Goal: Transaction & Acquisition: Book appointment/travel/reservation

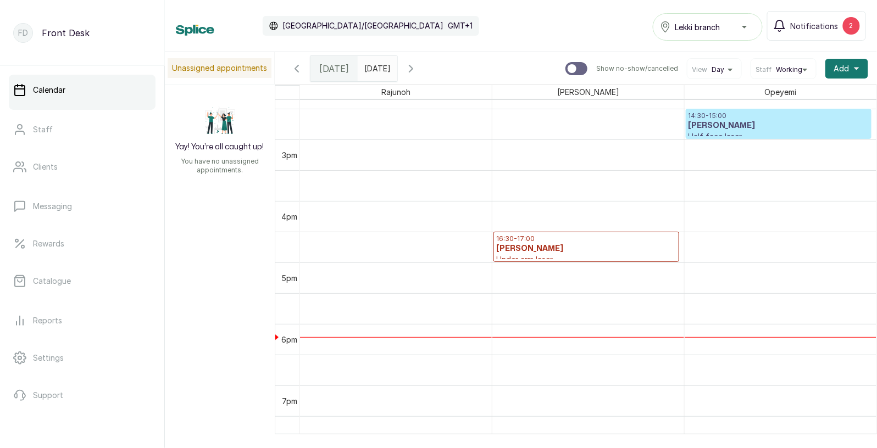
scroll to position [908, 0]
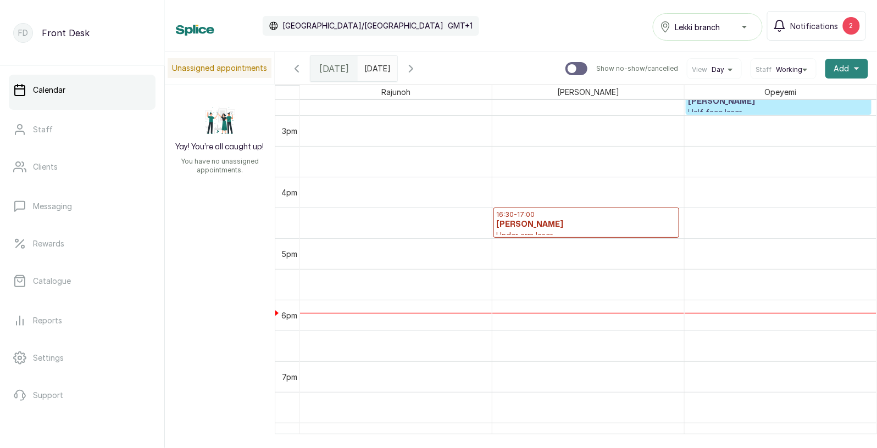
click at [848, 67] on span "Add" at bounding box center [841, 68] width 15 height 11
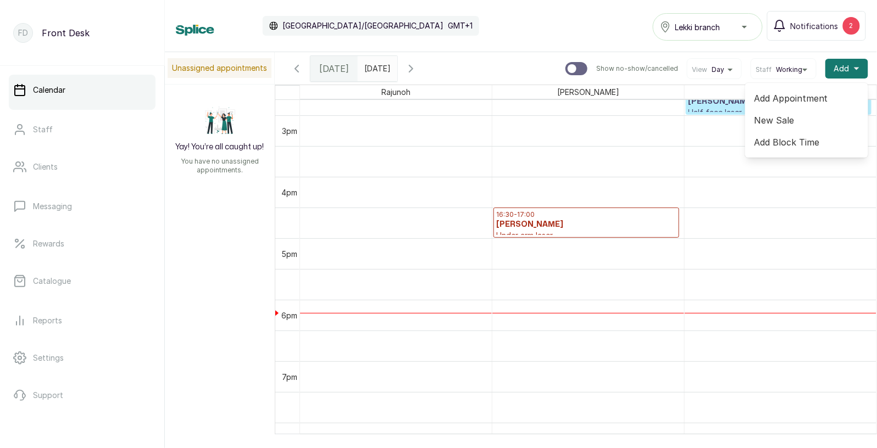
click at [802, 101] on span "Add Appointment" at bounding box center [806, 98] width 105 height 13
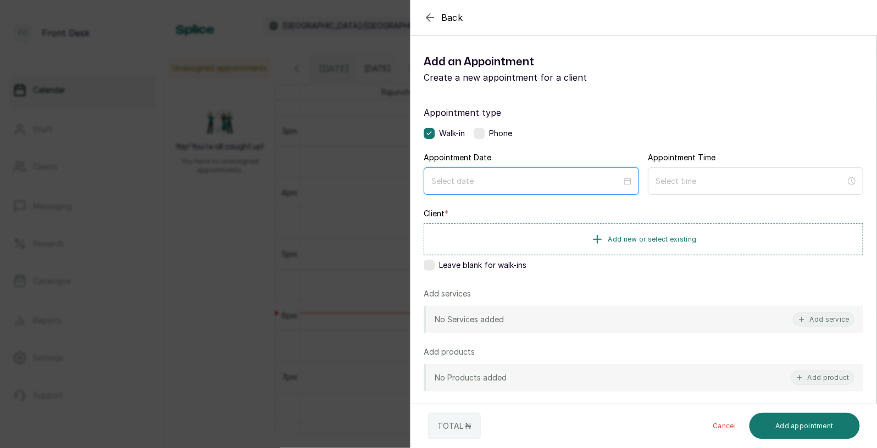
click at [528, 186] on input at bounding box center [526, 181] width 190 height 12
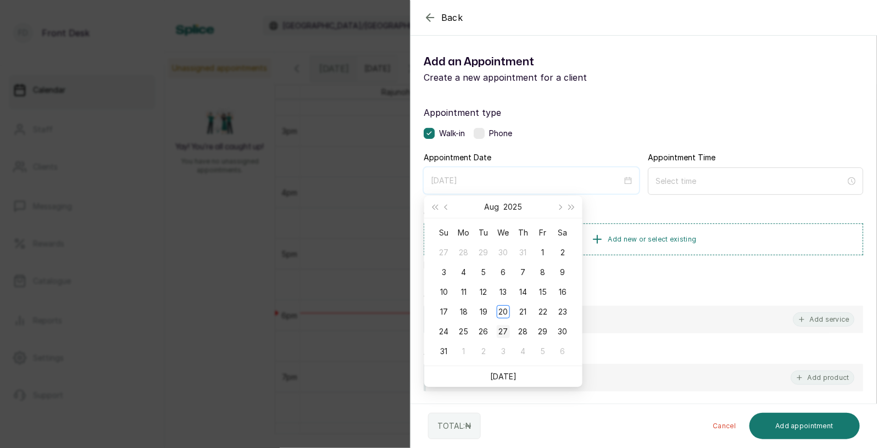
type input "[DATE]"
click at [504, 331] on div "27" at bounding box center [503, 331] width 13 height 13
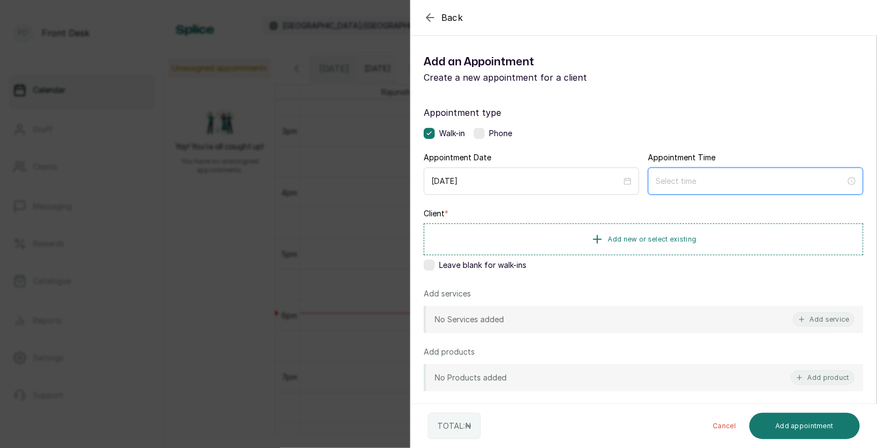
click at [691, 180] on input at bounding box center [750, 181] width 190 height 12
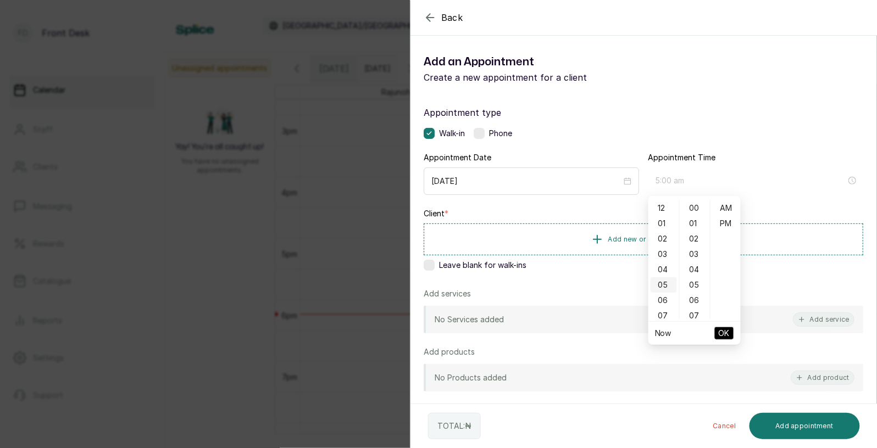
click at [664, 279] on div "05" at bounding box center [663, 284] width 26 height 15
click at [693, 290] on div "30" at bounding box center [695, 297] width 26 height 15
type input "5:30 pm"
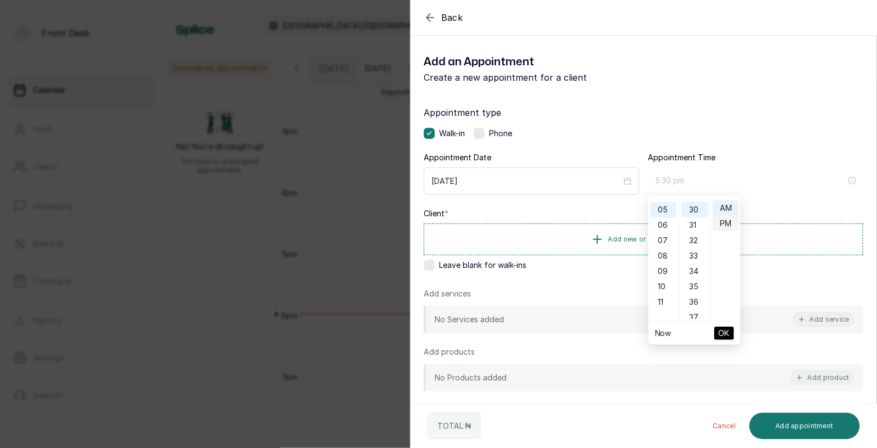
click at [725, 222] on div "PM" at bounding box center [726, 223] width 26 height 15
click at [725, 333] on span "OK" at bounding box center [724, 333] width 11 height 21
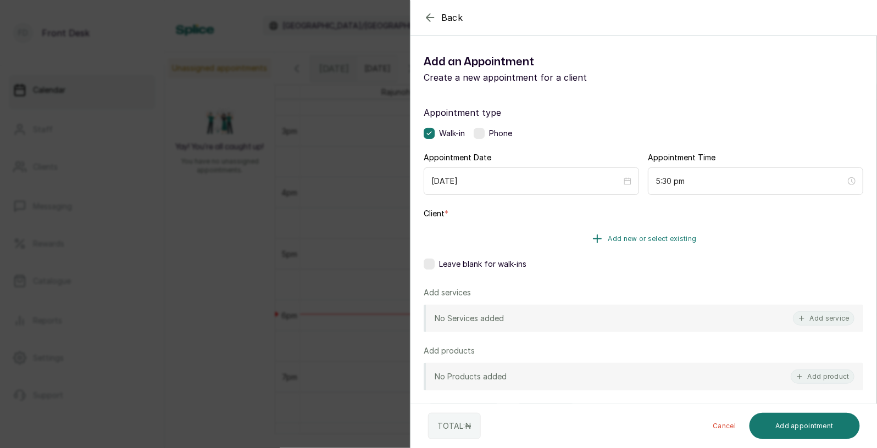
click at [681, 236] on span "Add new or select existing" at bounding box center [652, 239] width 88 height 9
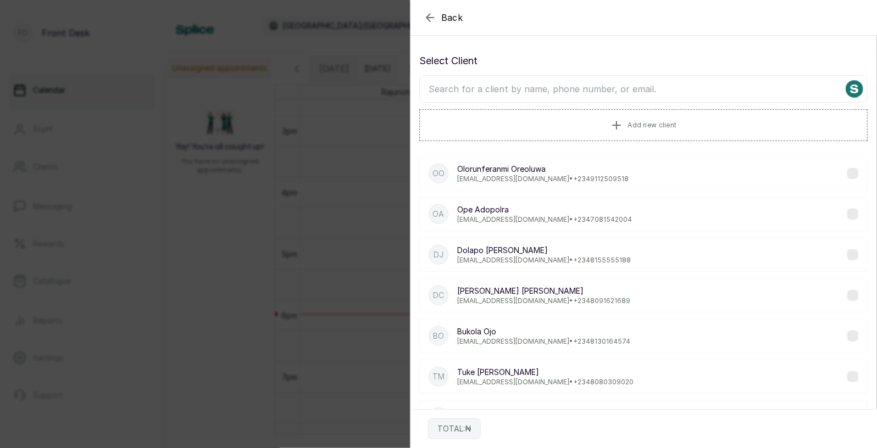
click at [604, 86] on input "text" at bounding box center [643, 88] width 448 height 27
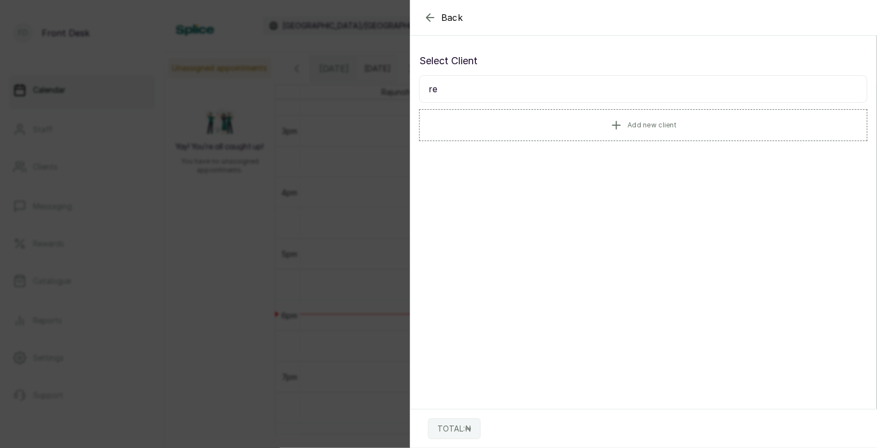
type input "r"
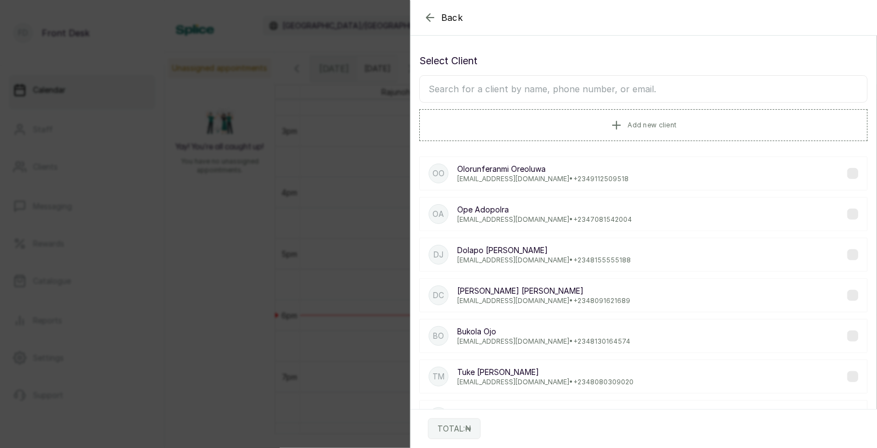
click at [611, 90] on input "text" at bounding box center [643, 88] width 448 height 27
click at [576, 92] on input "text" at bounding box center [643, 88] width 448 height 27
type input "v"
type input "chider"
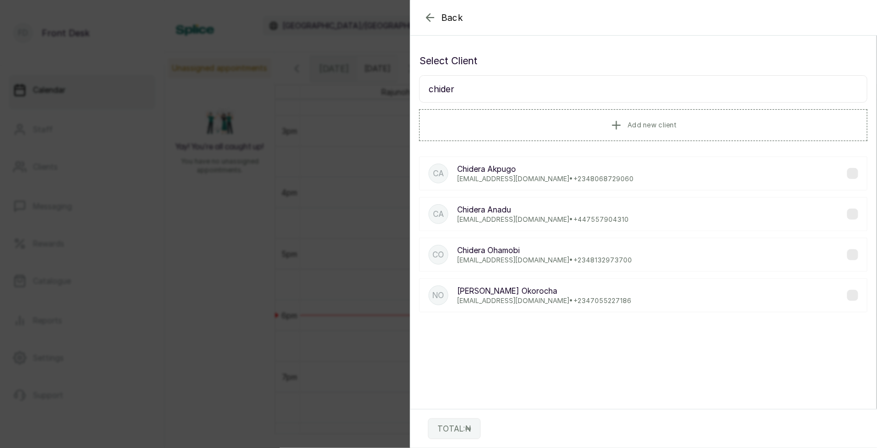
click at [503, 254] on p "[PERSON_NAME]" at bounding box center [544, 250] width 175 height 11
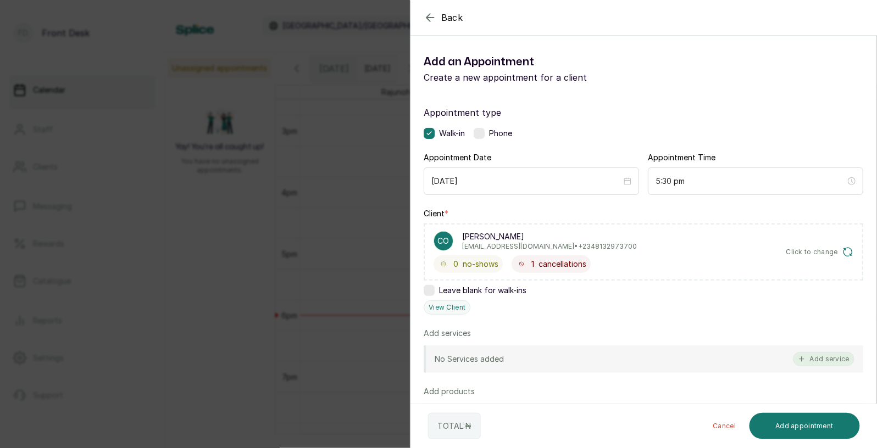
click at [812, 355] on button "Add service" at bounding box center [824, 359] width 62 height 14
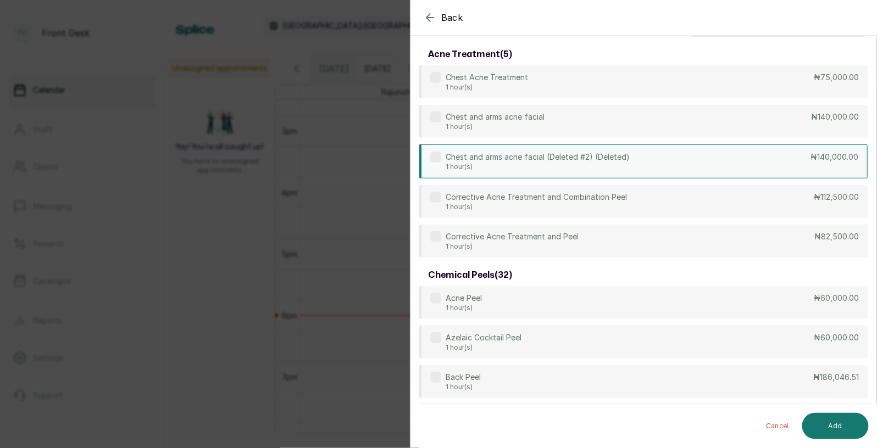
scroll to position [0, 0]
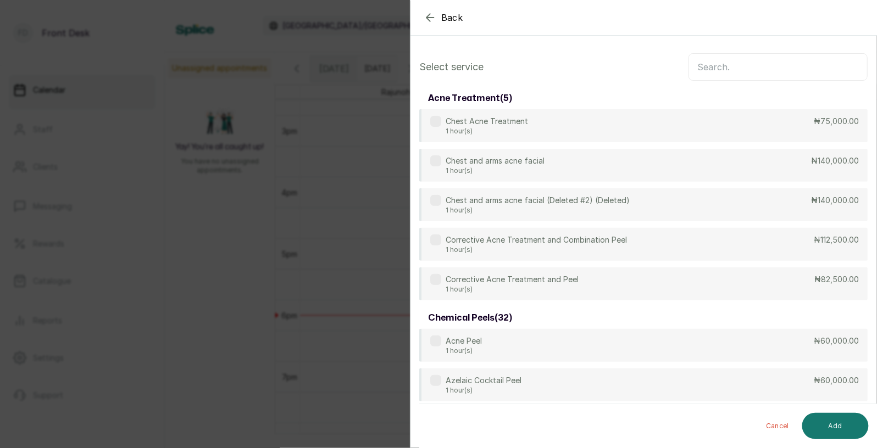
click at [736, 66] on input "text" at bounding box center [777, 66] width 179 height 27
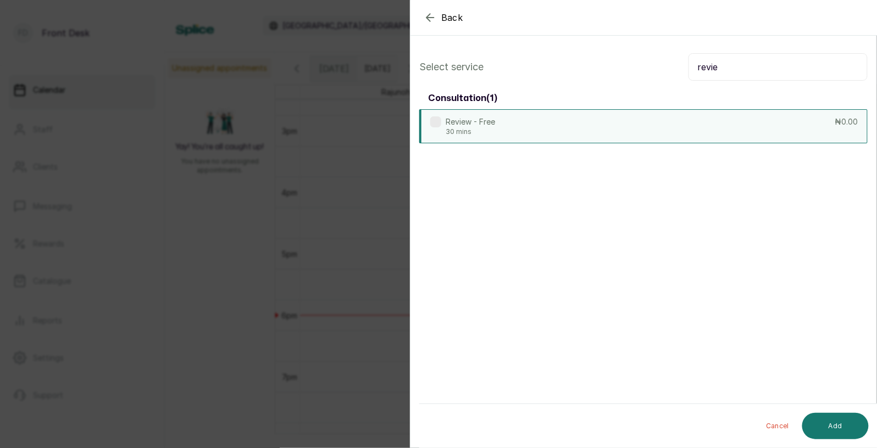
type input "revie"
click at [659, 111] on div "Review - Free 30 mins ₦0.00" at bounding box center [643, 126] width 448 height 34
click at [830, 419] on button "Add" at bounding box center [835, 426] width 66 height 26
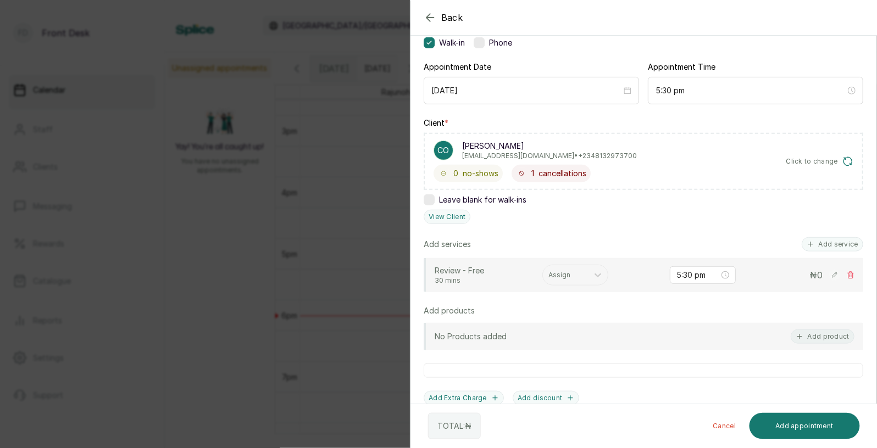
scroll to position [91, 0]
click at [570, 275] on div at bounding box center [565, 275] width 34 height 10
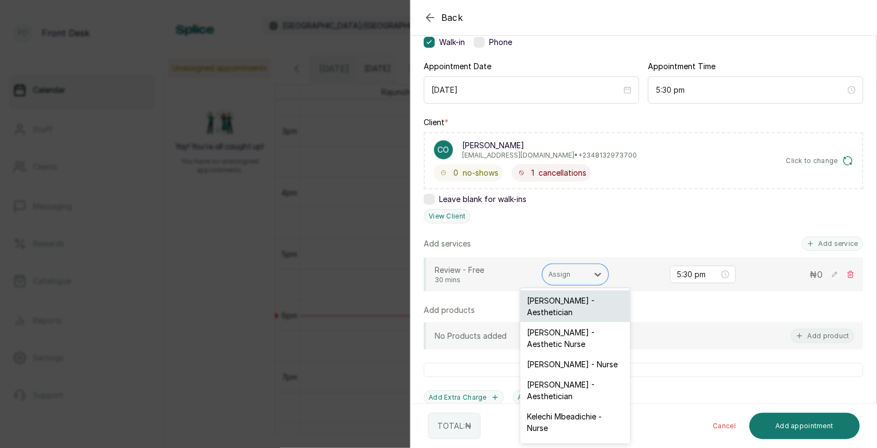
click at [571, 304] on div "[PERSON_NAME] - Aesthetician" at bounding box center [575, 307] width 110 height 32
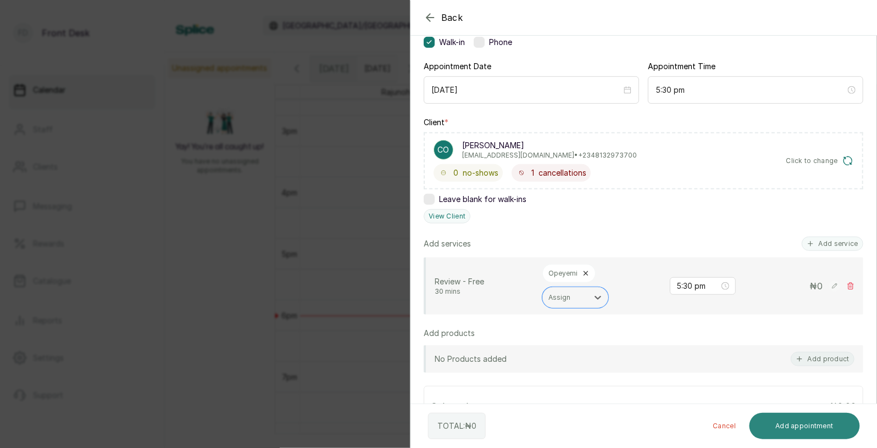
click at [789, 421] on button "Add appointment" at bounding box center [804, 426] width 111 height 26
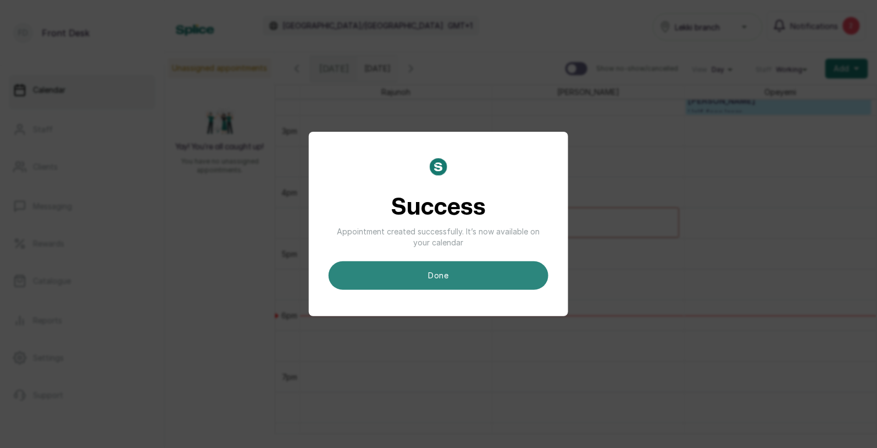
click at [457, 276] on button "done" at bounding box center [439, 275] width 220 height 29
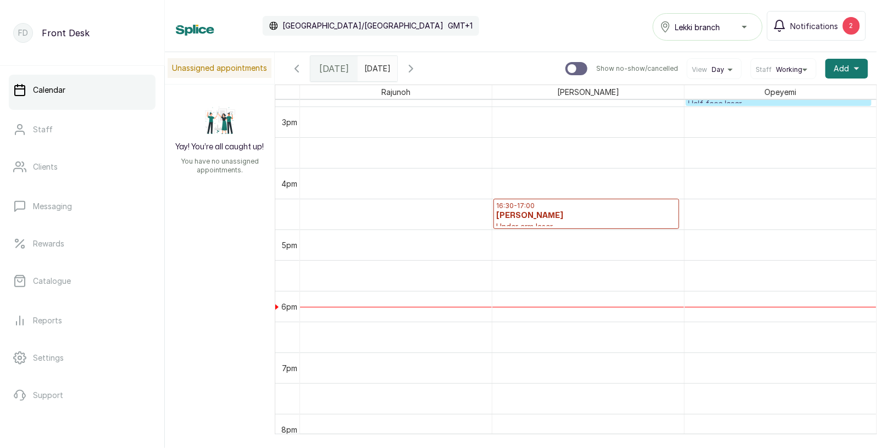
scroll to position [898, 0]
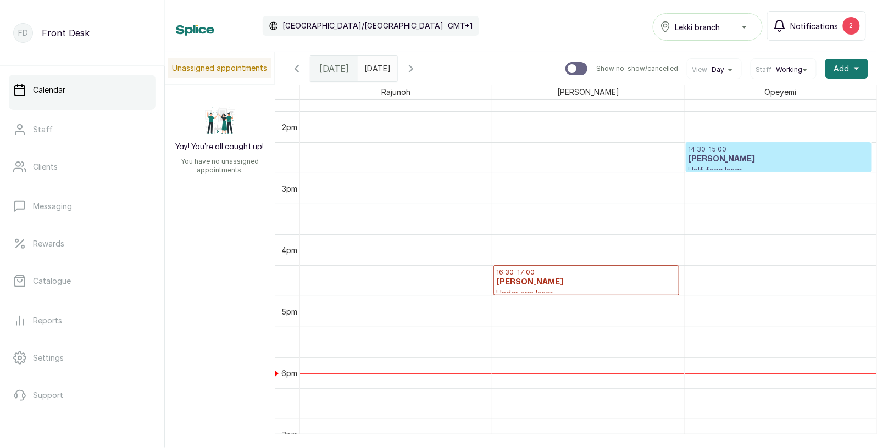
click at [807, 24] on span "Notifications" at bounding box center [815, 26] width 48 height 12
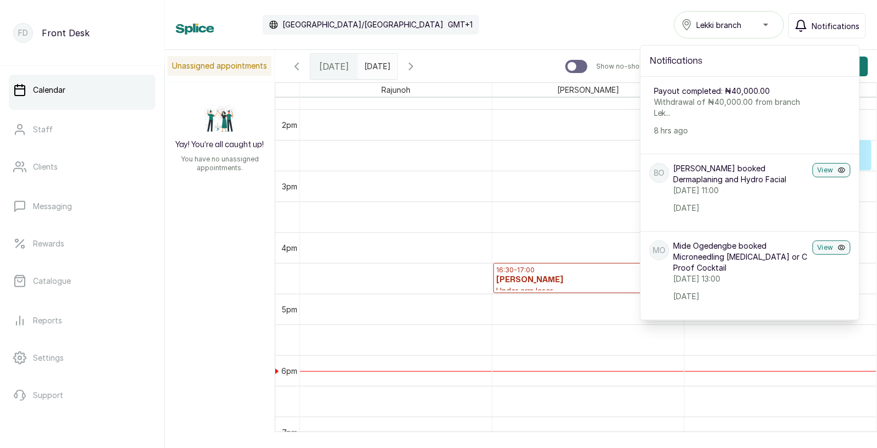
click at [807, 24] on icon "button" at bounding box center [800, 25] width 13 height 13
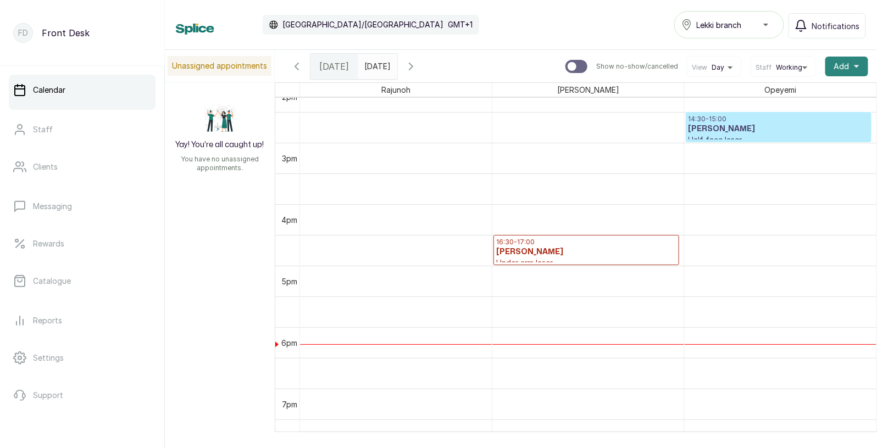
click at [848, 62] on span "Add" at bounding box center [841, 66] width 15 height 11
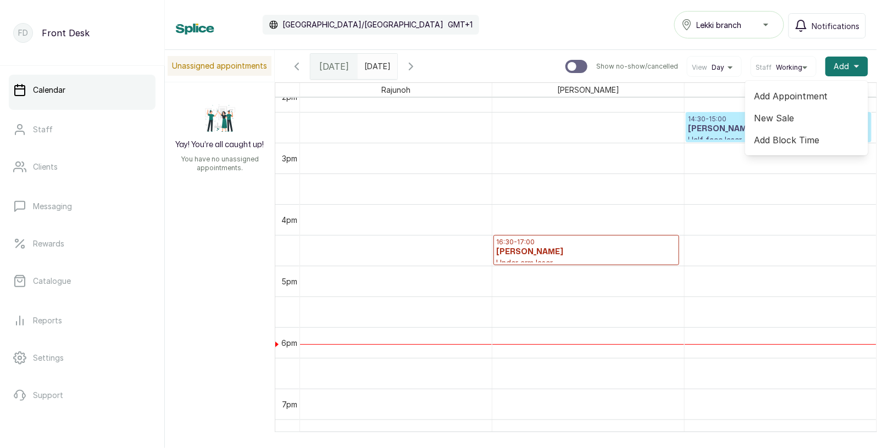
click at [781, 95] on span "Add Appointment" at bounding box center [806, 96] width 105 height 13
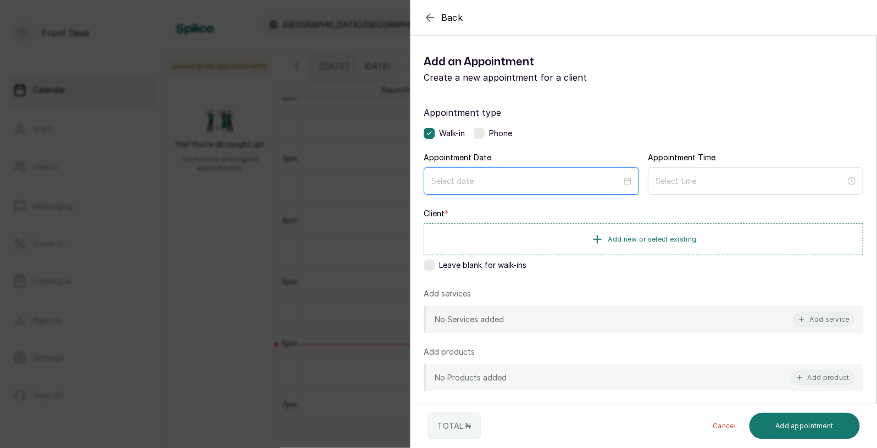
click at [489, 182] on input at bounding box center [526, 181] width 190 height 12
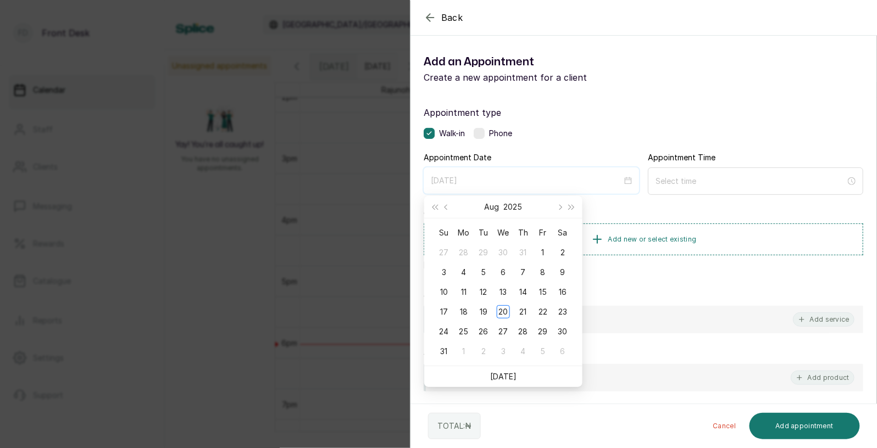
type input "[DATE]"
click at [346, 196] on div "Back Add Appointment Add an Appointment Create a new appointment for a client A…" at bounding box center [438, 224] width 877 height 448
